Goal: Task Accomplishment & Management: Manage account settings

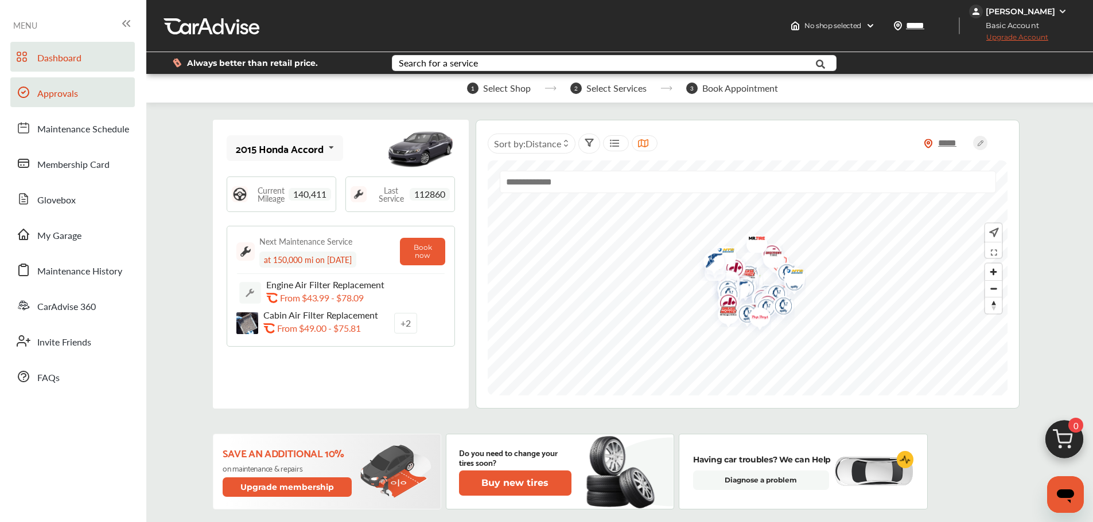
click at [41, 95] on span "Approvals" at bounding box center [57, 94] width 41 height 15
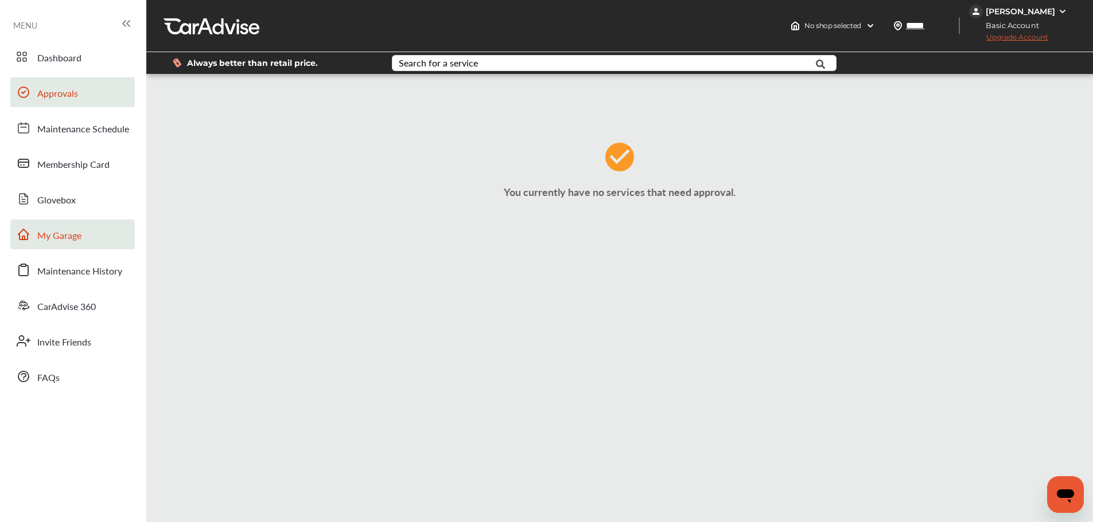
click at [99, 241] on link "My Garage" at bounding box center [72, 235] width 124 height 30
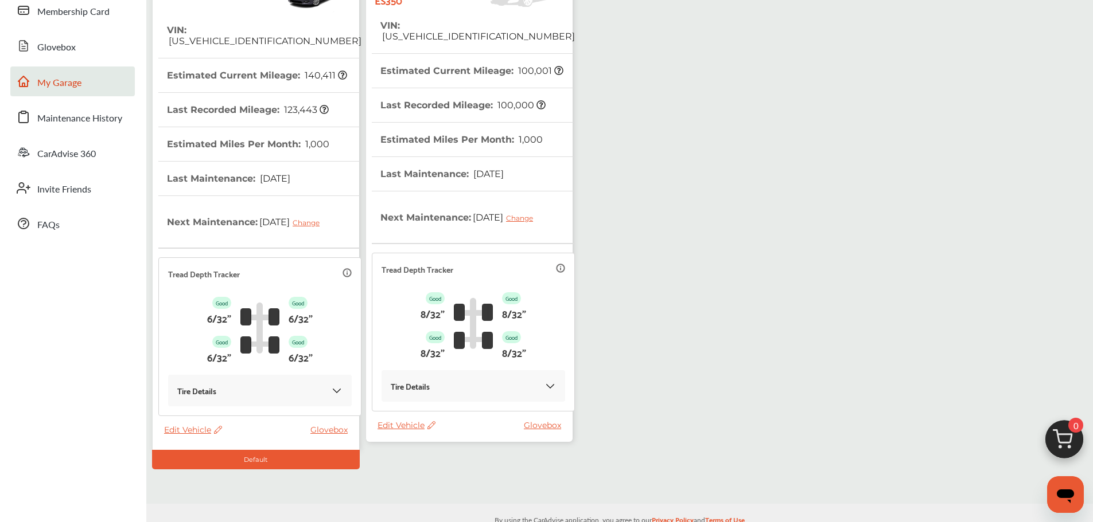
scroll to position [172, 0]
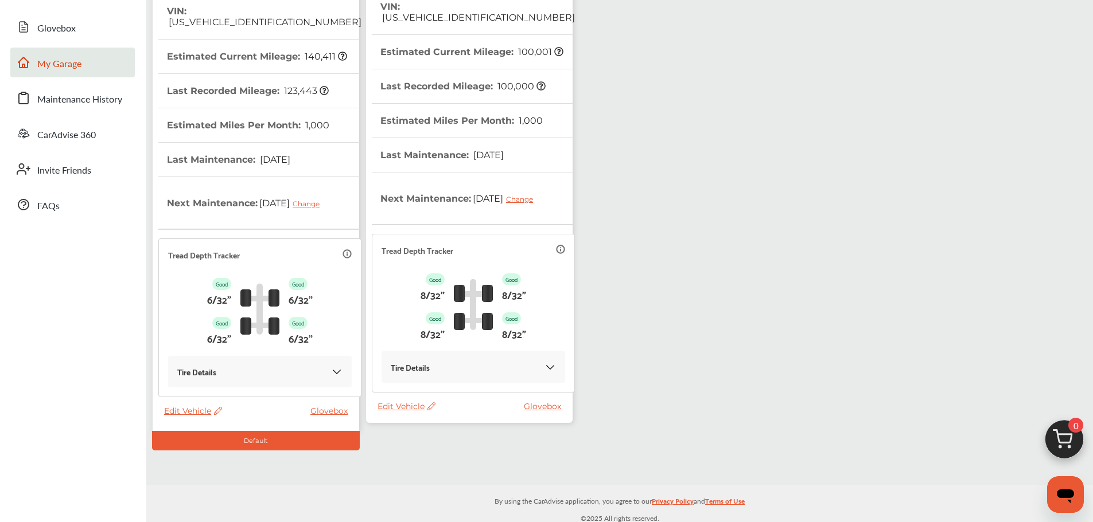
click at [411, 408] on span "Edit Vehicle" at bounding box center [406, 406] width 58 height 10
click at [447, 451] on div "Use this vehicle" at bounding box center [462, 456] width 103 height 18
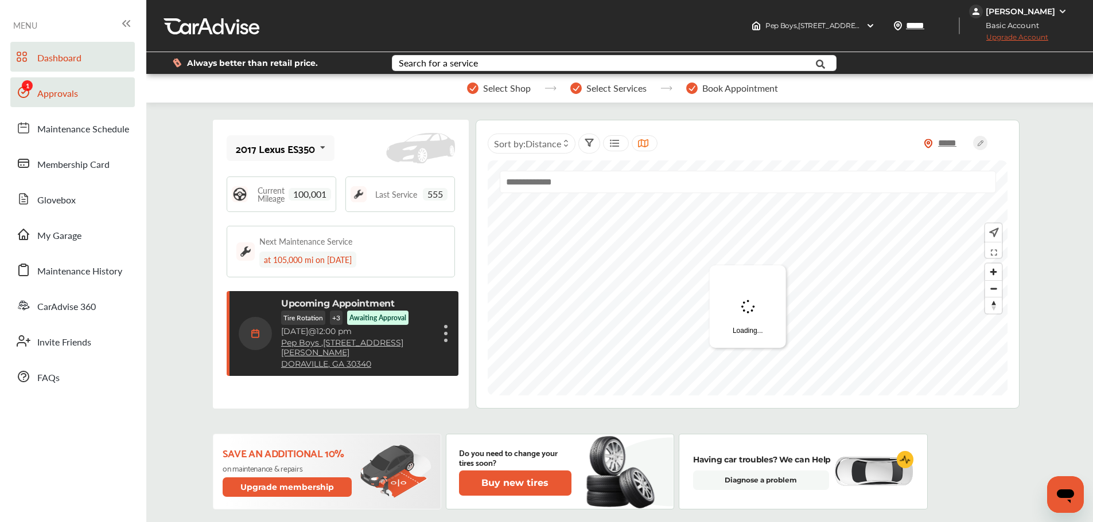
click at [41, 90] on span "Approvals" at bounding box center [57, 94] width 41 height 15
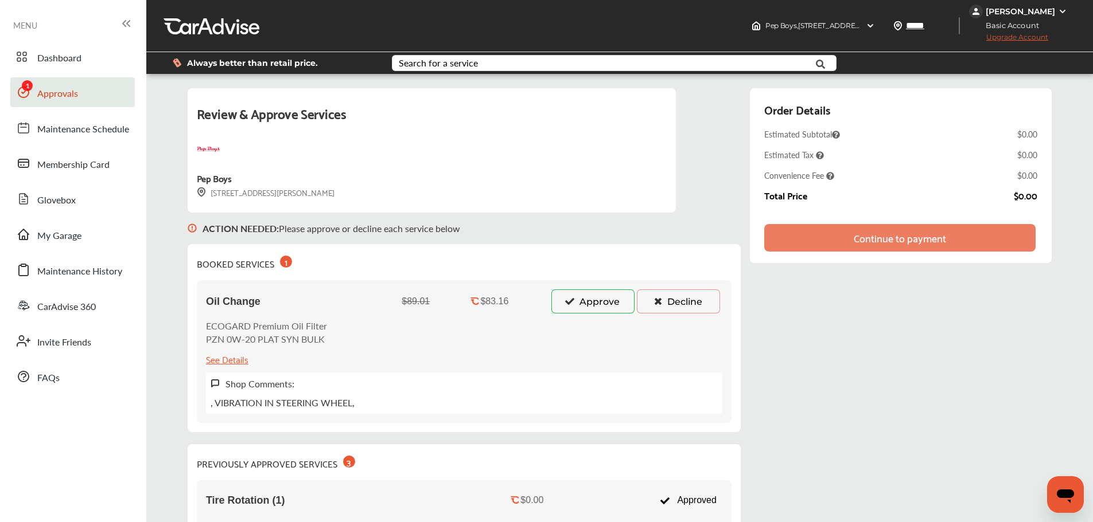
click at [551, 296] on button "Approve" at bounding box center [592, 302] width 83 height 24
